Goal: Obtain resource: Download file/media

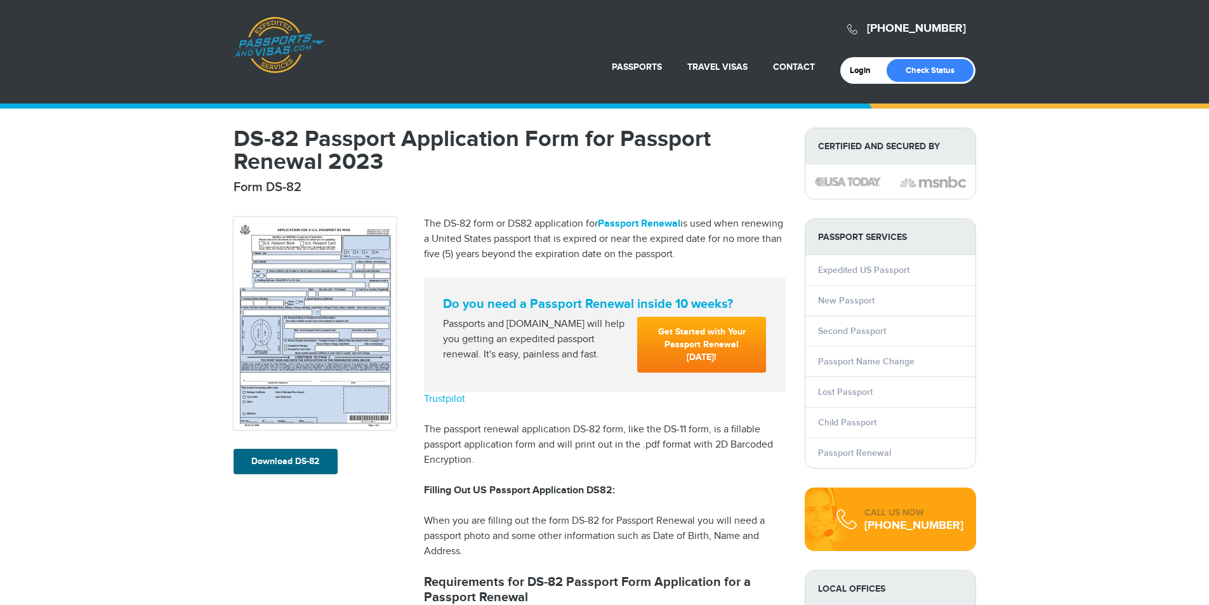
scroll to position [63, 0]
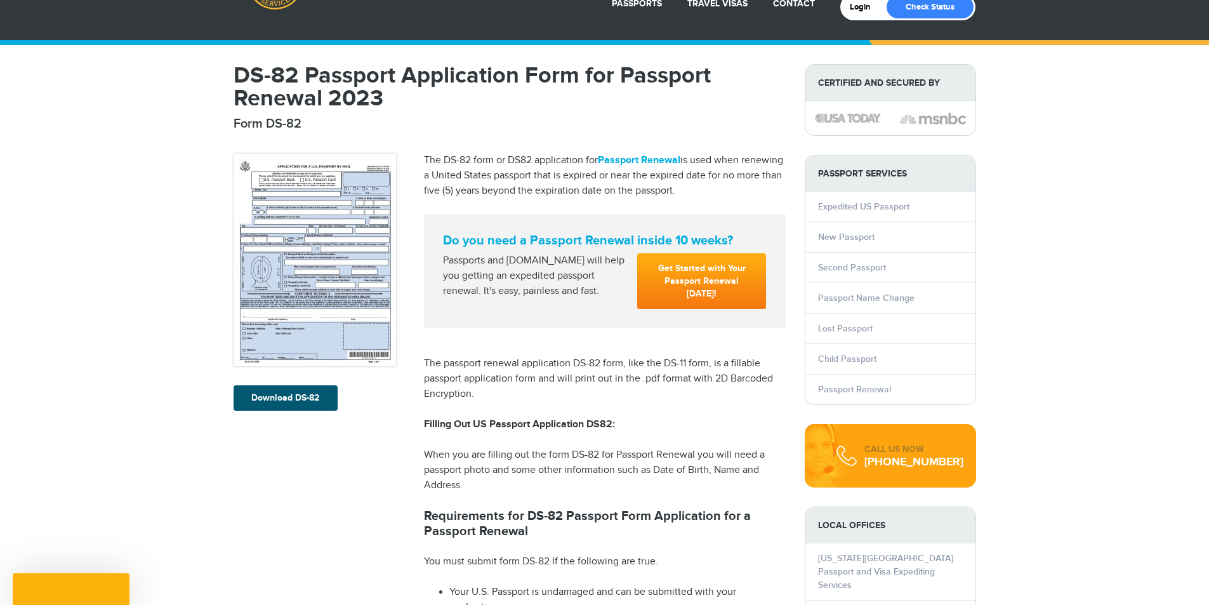
click at [277, 401] on link "Download DS-82" at bounding box center [286, 397] width 104 height 25
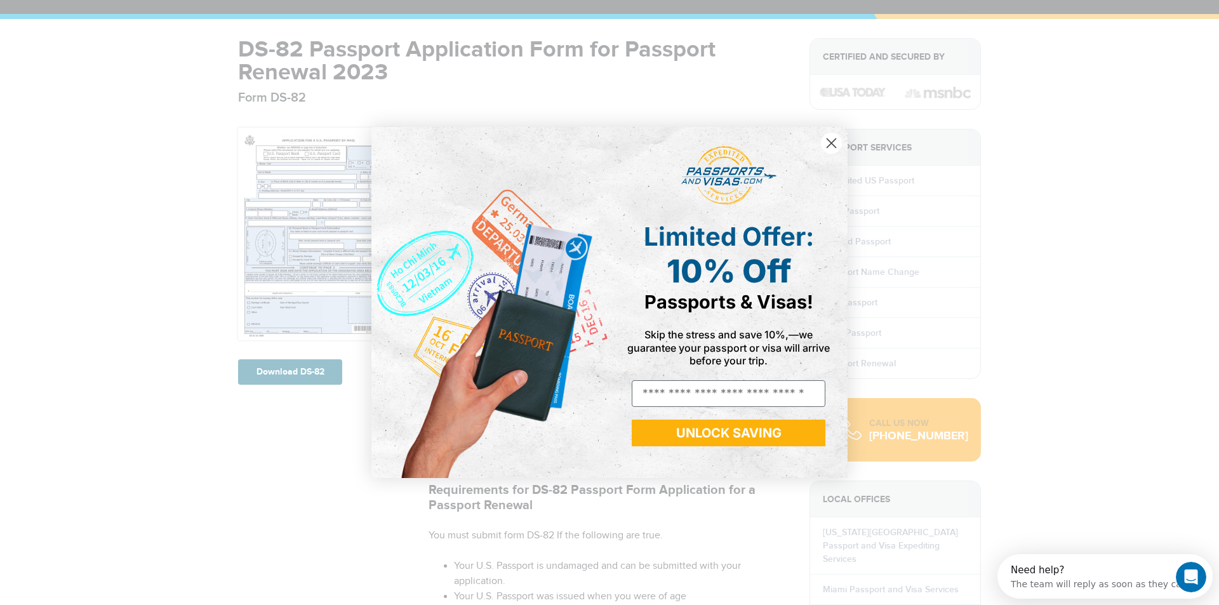
click at [830, 143] on icon "Close dialog" at bounding box center [831, 142] width 9 height 9
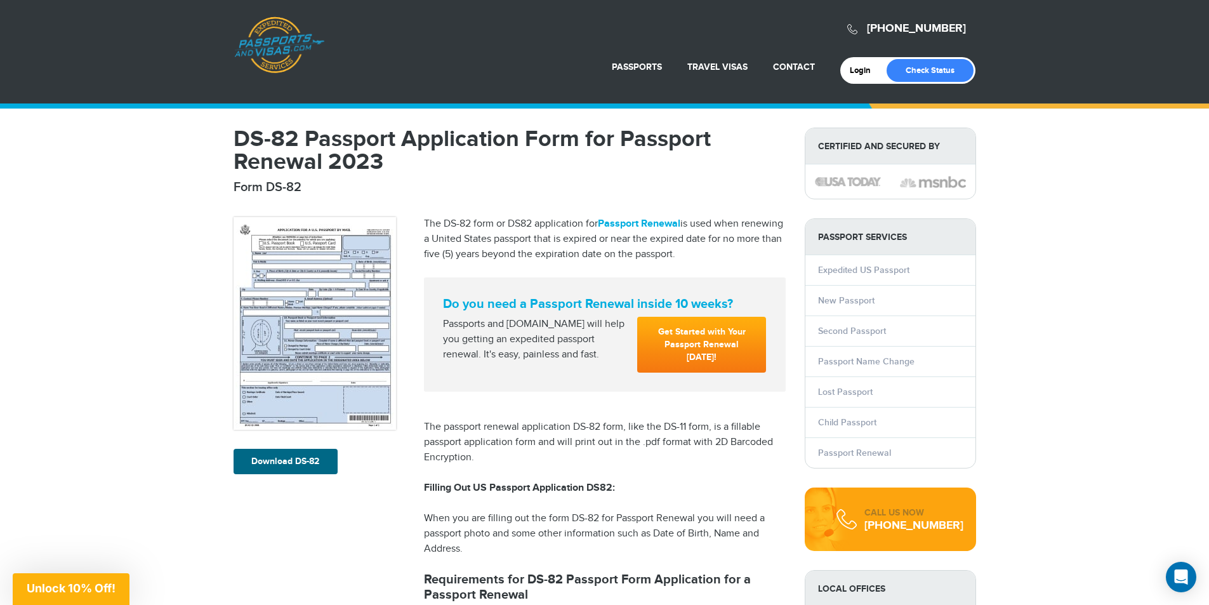
click at [303, 329] on img at bounding box center [315, 323] width 163 height 213
click at [858, 70] on link "Login" at bounding box center [865, 70] width 30 height 10
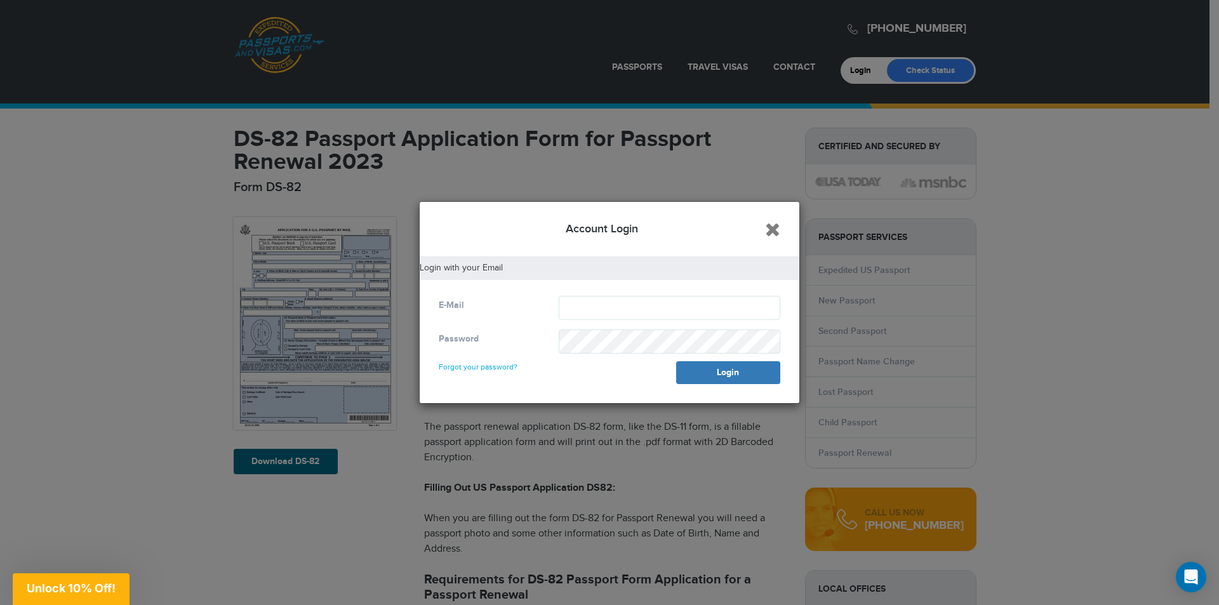
click at [773, 229] on icon "Close" at bounding box center [772, 229] width 15 height 19
